Goal: Information Seeking & Learning: Learn about a topic

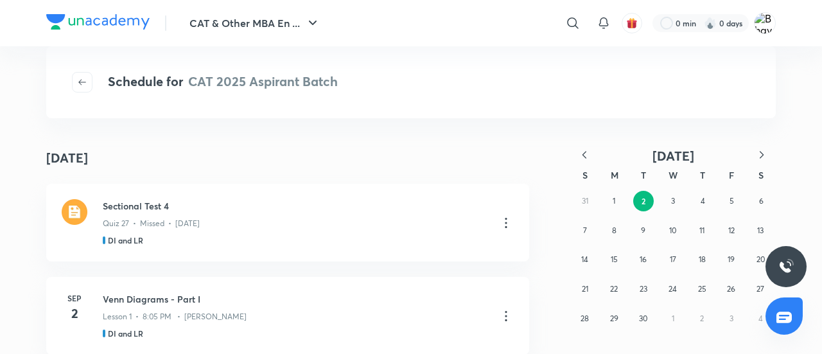
click at [111, 20] on img at bounding box center [97, 21] width 103 height 15
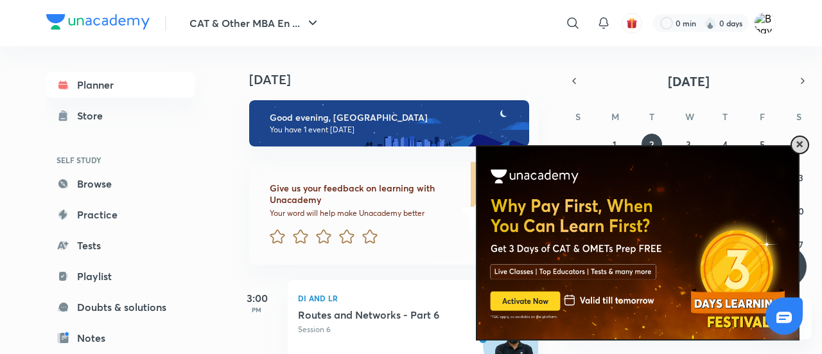
click at [798, 141] on span at bounding box center [799, 144] width 6 height 6
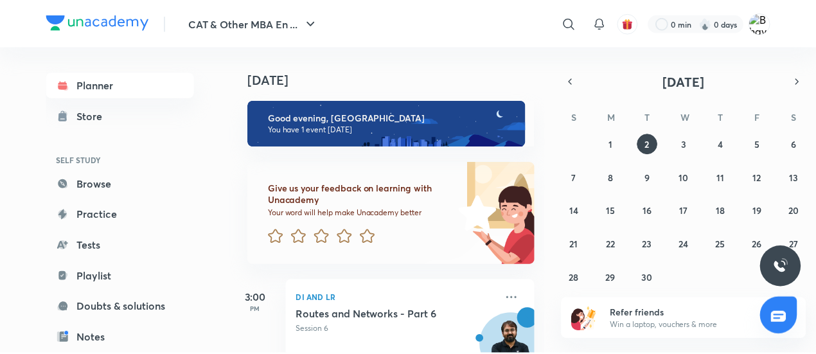
scroll to position [50, 0]
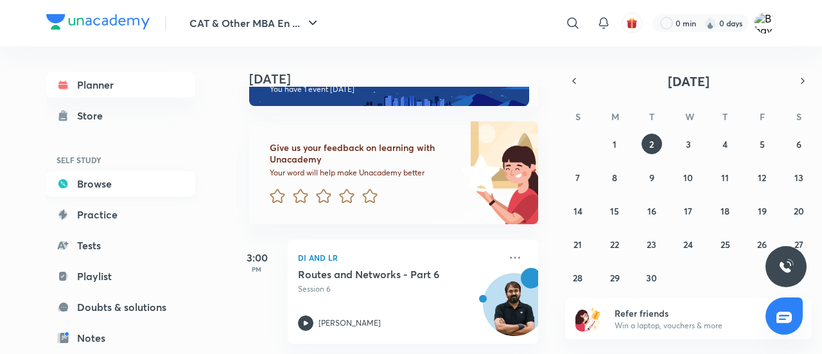
click at [112, 190] on link "Browse" at bounding box center [120, 184] width 149 height 26
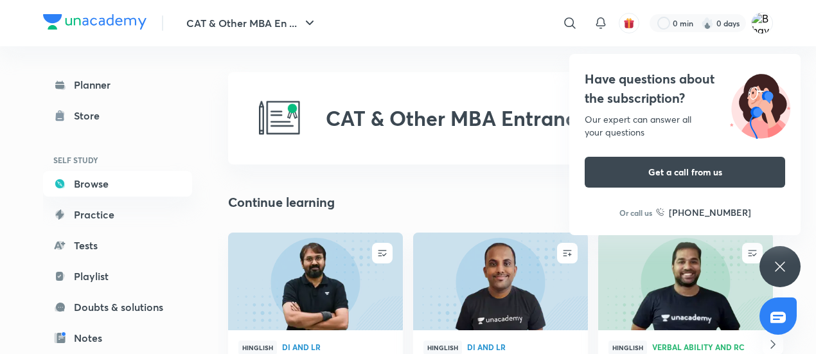
click at [780, 266] on icon at bounding box center [780, 266] width 10 height 10
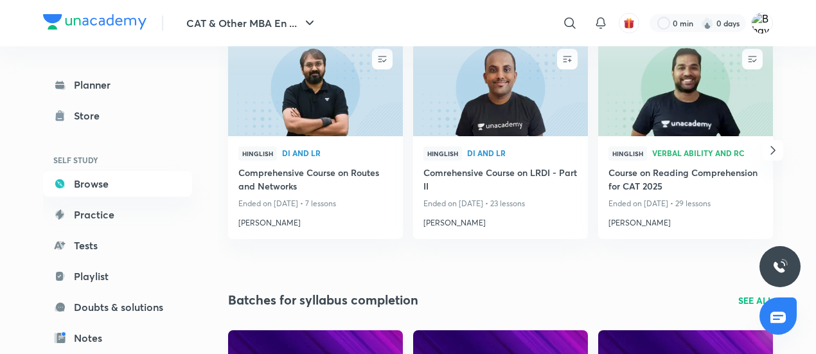
scroll to position [193, 0]
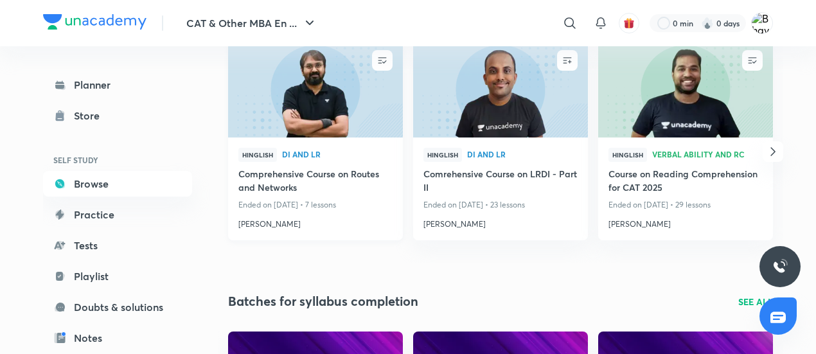
click at [360, 110] on img at bounding box center [315, 89] width 178 height 100
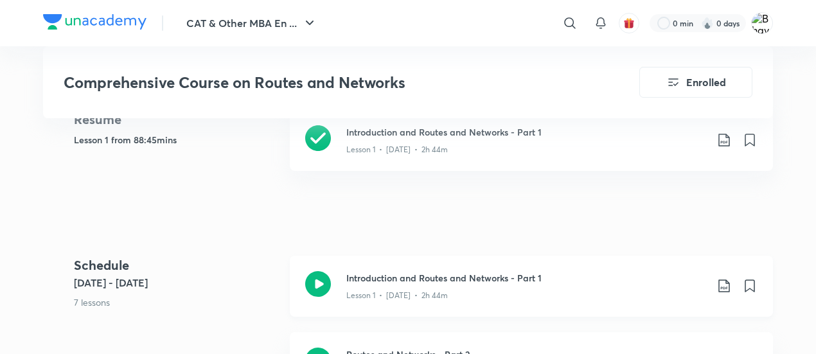
scroll to position [609, 0]
click at [324, 149] on icon at bounding box center [318, 137] width 26 height 26
